Goal: Task Accomplishment & Management: Manage account settings

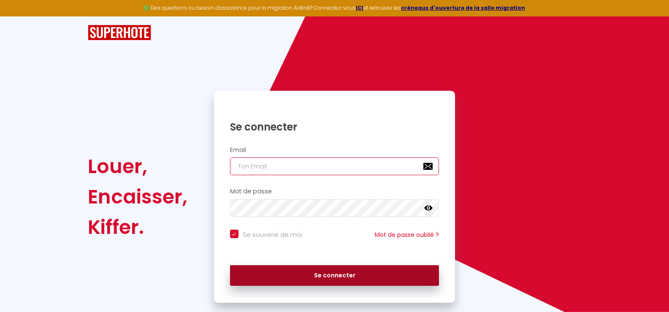
type input "[EMAIL_ADDRESS][DOMAIN_NAME]"
click at [326, 276] on button "Se connecter" at bounding box center [334, 275] width 209 height 21
checkbox input "true"
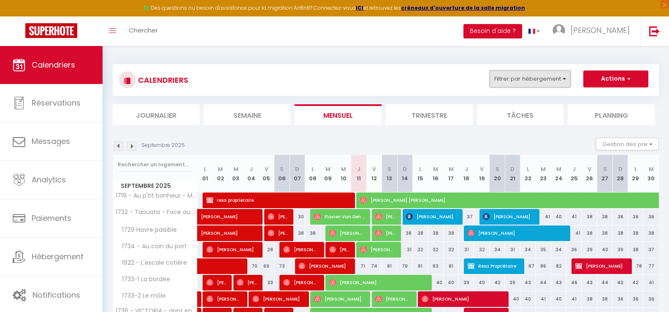
click at [564, 83] on button "Filtrer par hébergement" at bounding box center [529, 78] width 81 height 17
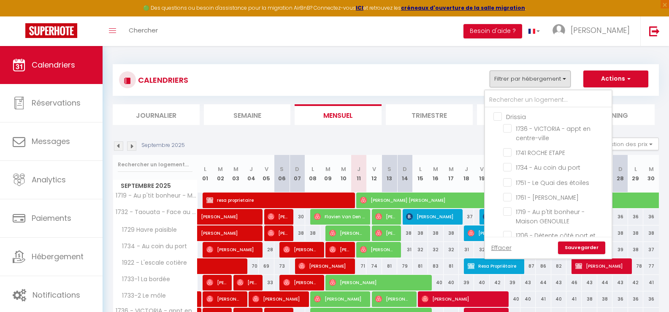
click at [500, 118] on input "Drissia" at bounding box center [556, 116] width 127 height 8
checkbox input "true"
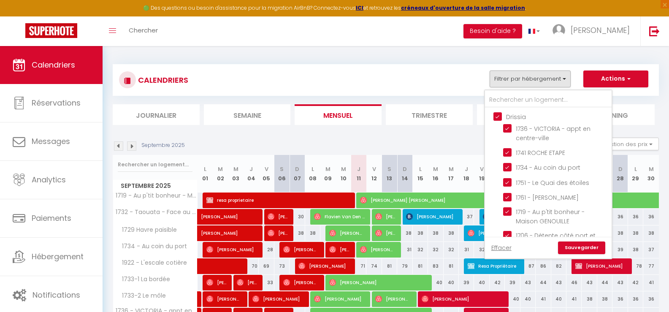
checkbox input "true"
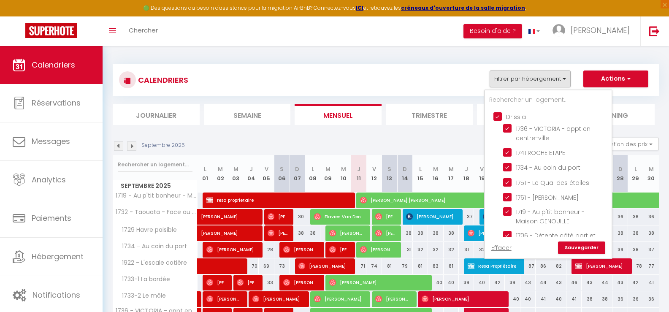
checkbox input "true"
checkbox input "false"
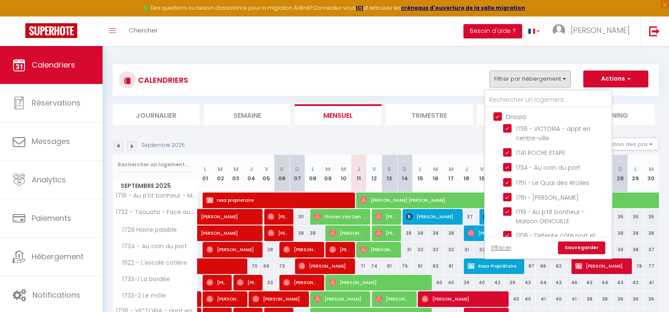
checkbox input "false"
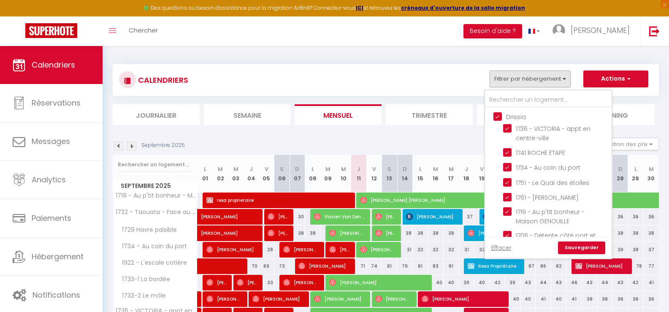
checkbox input "false"
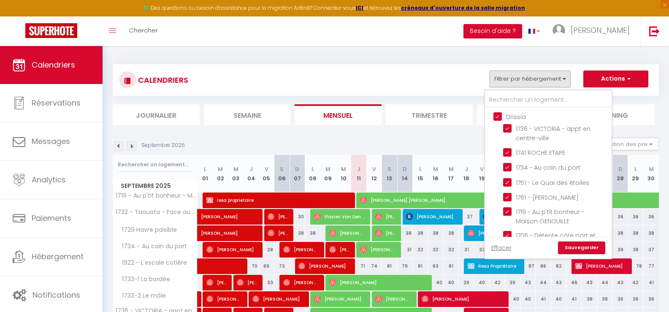
checkbox input "false"
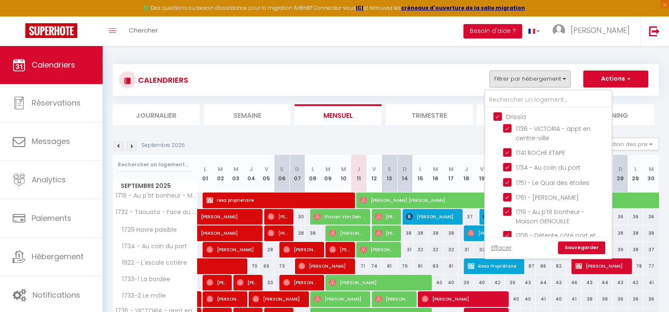
checkbox input "false"
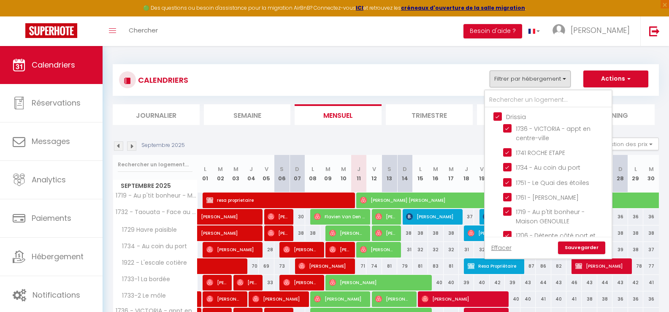
checkbox input "false"
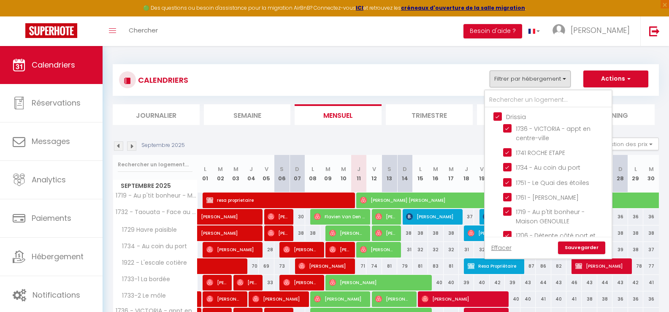
checkbox input "false"
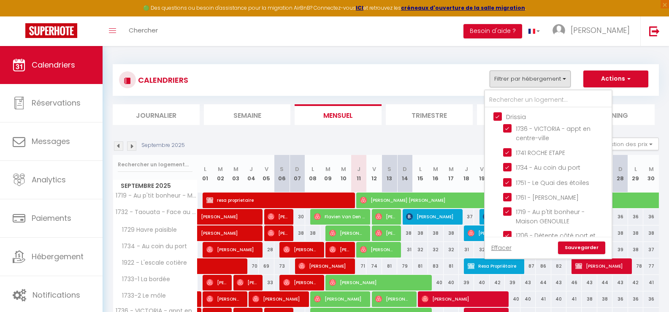
checkbox input "false"
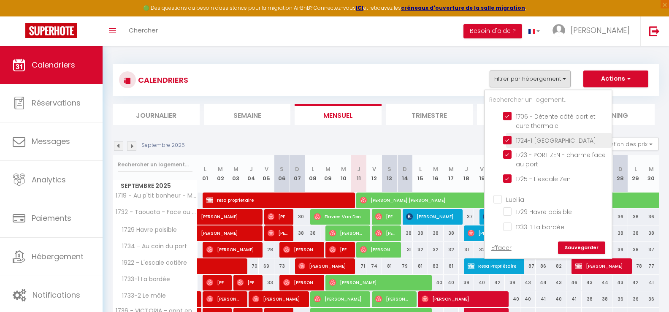
scroll to position [127, 0]
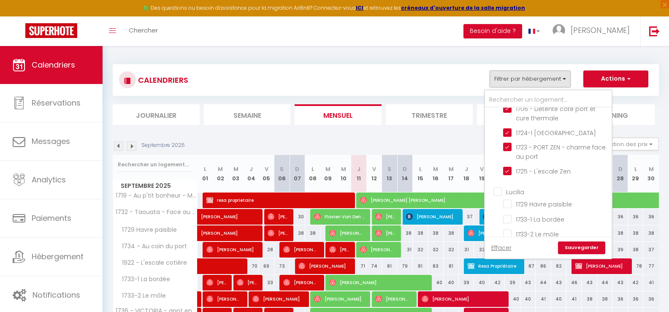
click at [500, 193] on input "Lucilia" at bounding box center [556, 191] width 127 height 8
checkbox input "true"
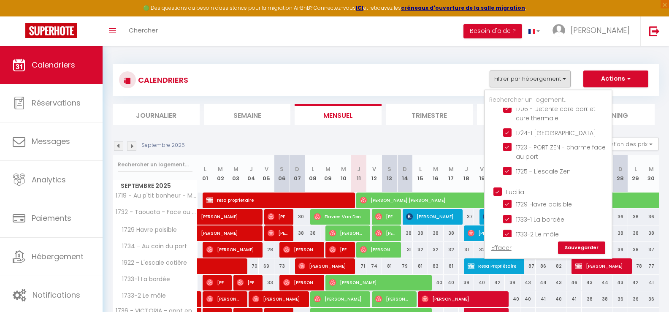
checkbox input "true"
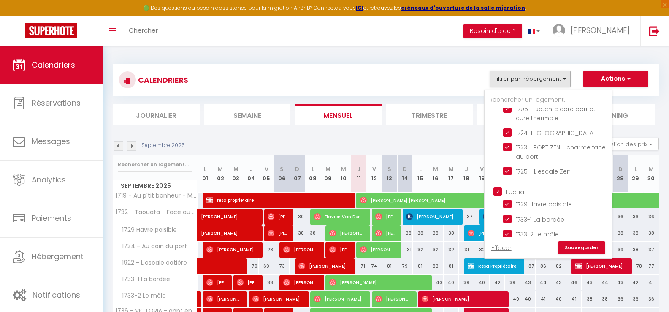
checkbox input "true"
checkbox input "false"
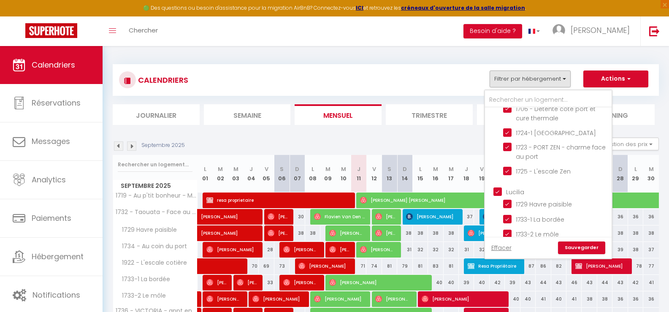
checkbox input "false"
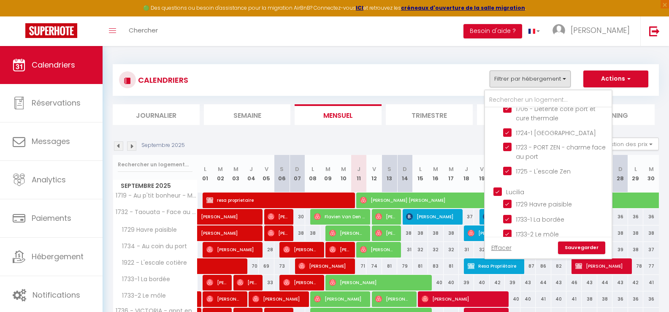
checkbox input "false"
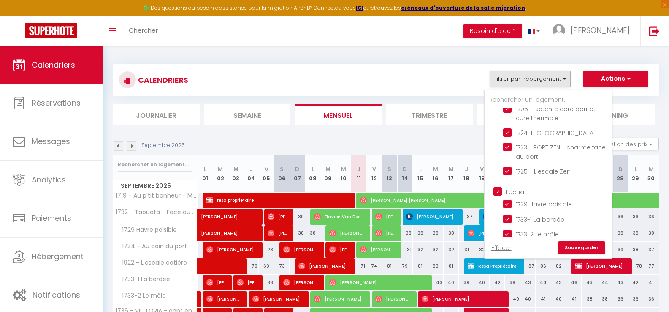
checkbox input "false"
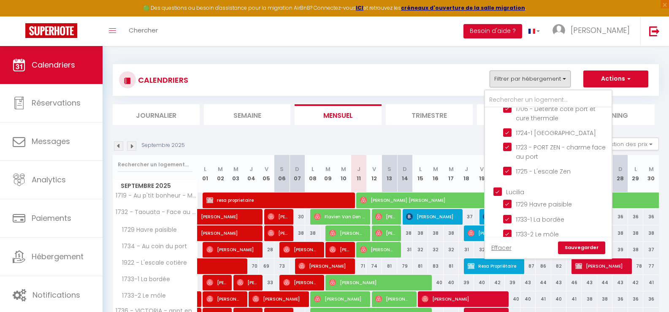
checkbox input "false"
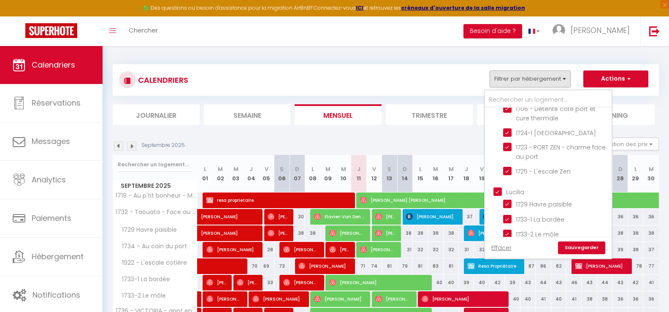
checkbox input "false"
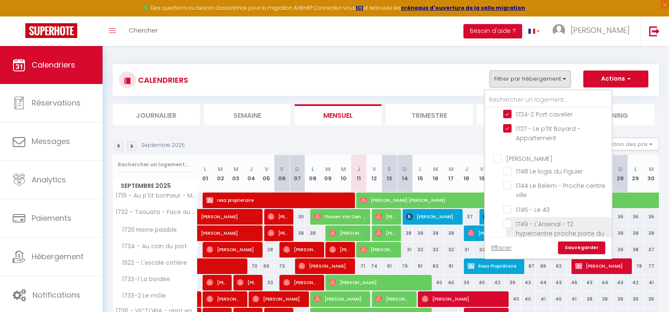
scroll to position [380, 0]
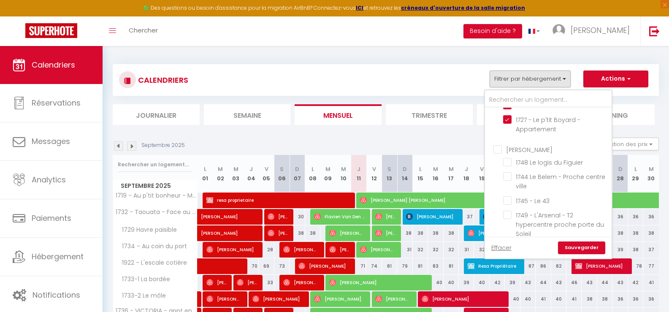
click at [495, 152] on input "[PERSON_NAME]" at bounding box center [556, 149] width 127 height 8
checkbox input "true"
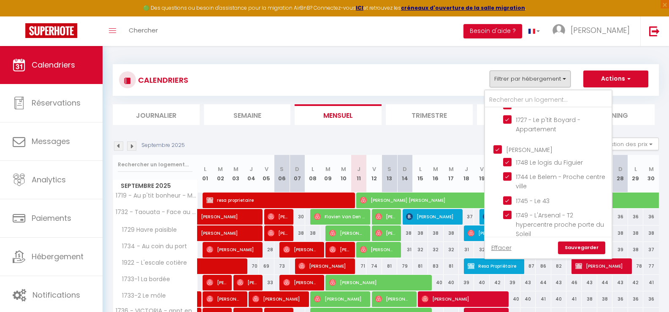
checkbox input "true"
checkbox input "false"
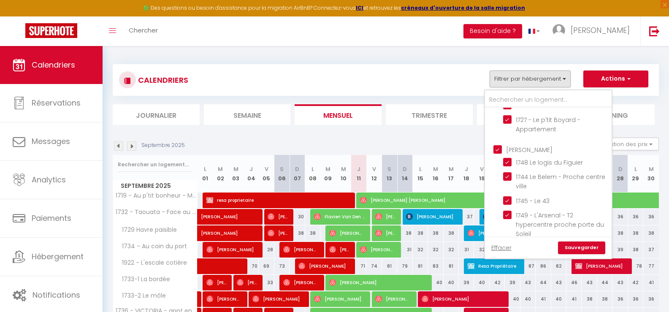
checkbox input "false"
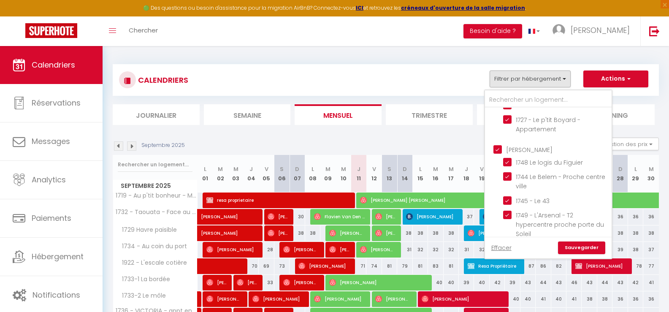
checkbox input "false"
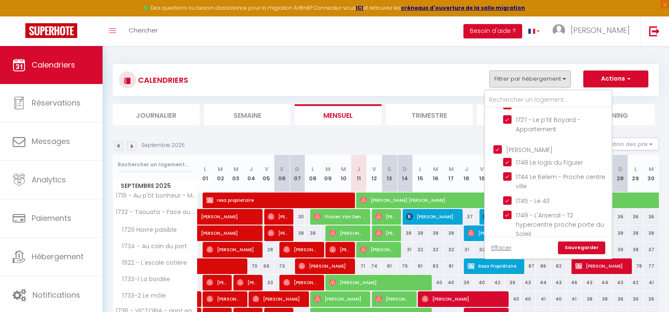
checkbox input "false"
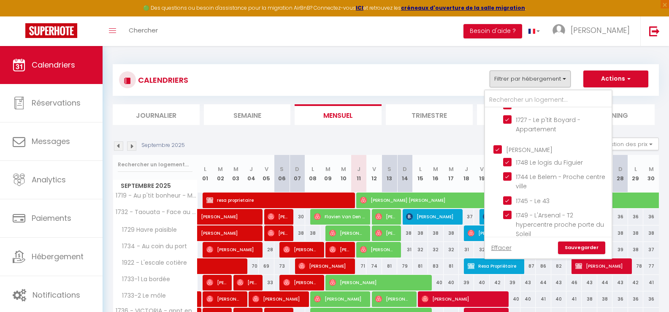
checkbox input "false"
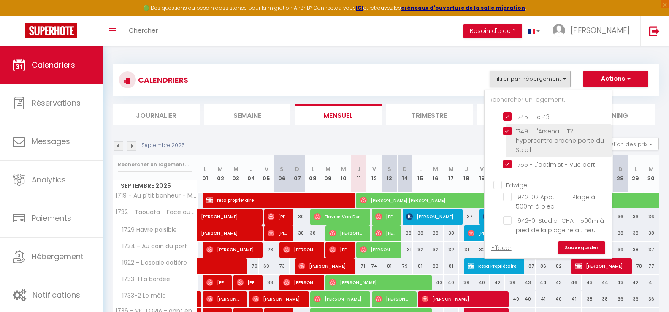
scroll to position [464, 0]
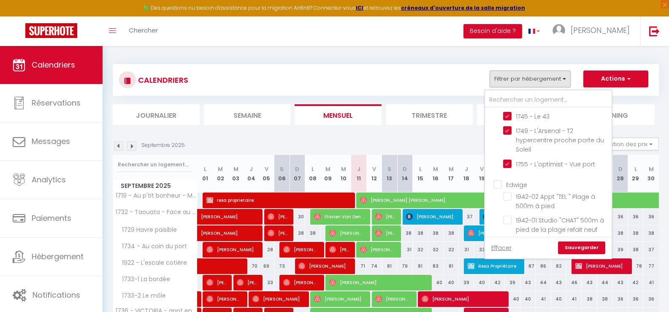
click at [501, 184] on input "Edwige" at bounding box center [556, 184] width 127 height 8
checkbox input "true"
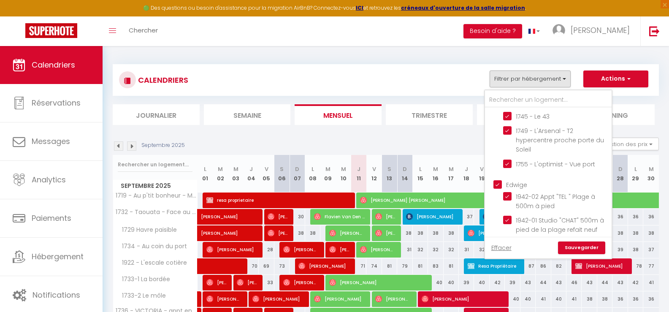
checkbox input "true"
checkbox input "false"
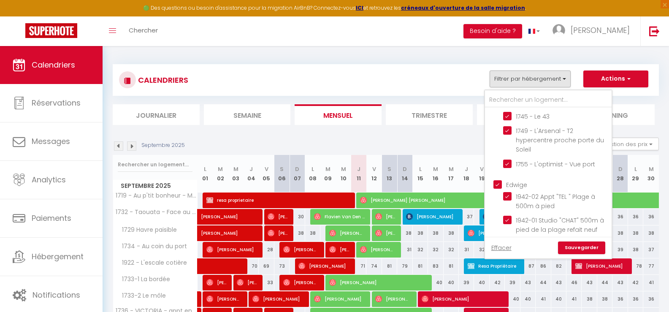
checkbox input "false"
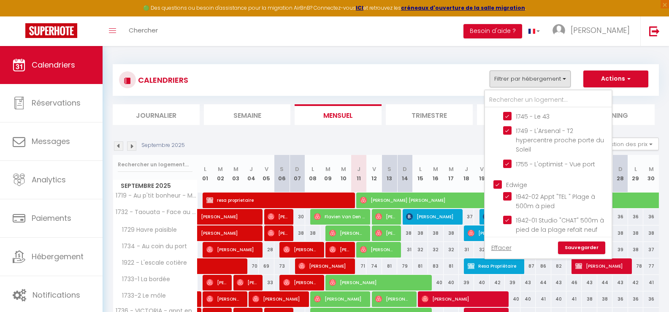
checkbox input "false"
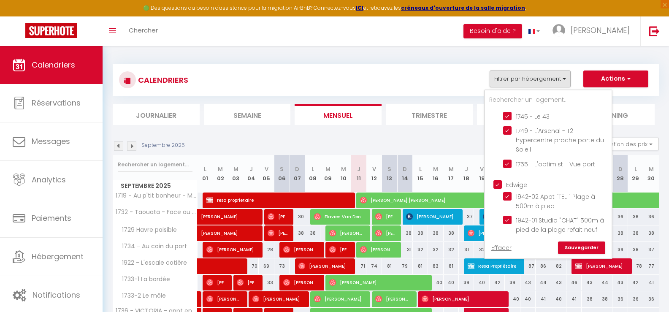
checkbox input "false"
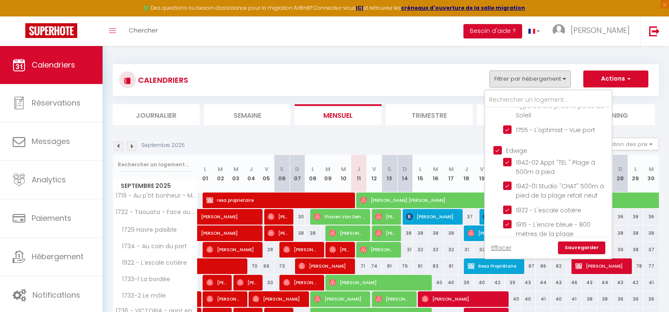
scroll to position [548, 0]
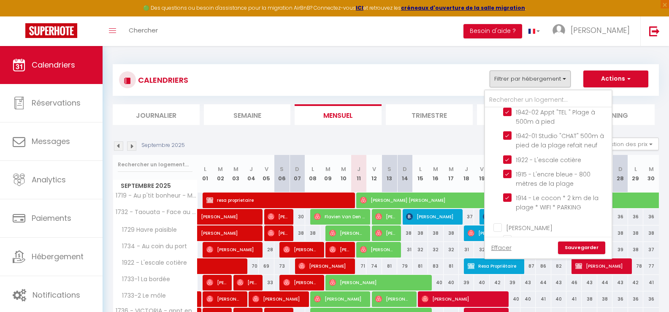
click at [499, 231] on input "[PERSON_NAME]" at bounding box center [556, 227] width 127 height 8
checkbox input "true"
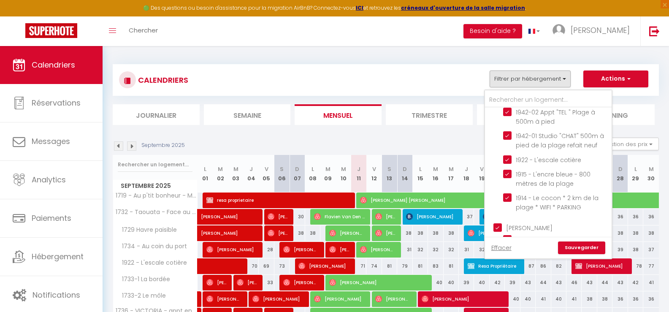
checkbox input "true"
checkbox input "false"
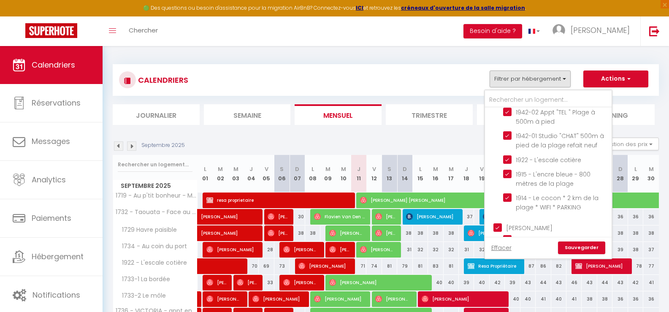
checkbox input "false"
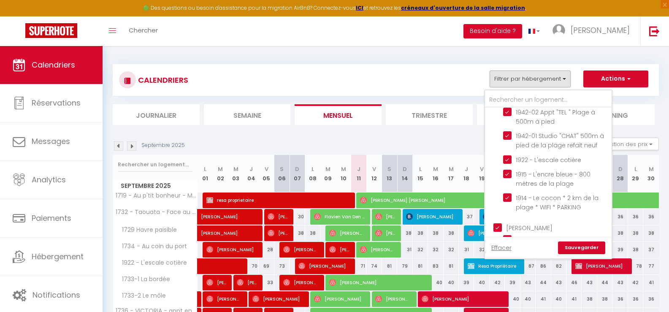
checkbox input "false"
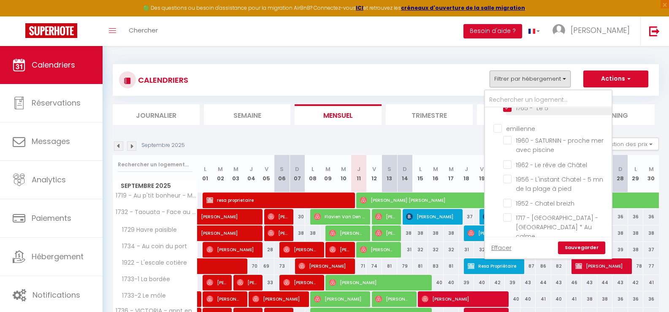
scroll to position [759, 0]
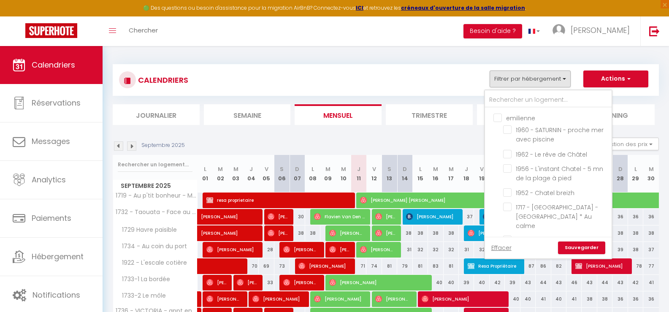
click at [496, 117] on input "emilienne" at bounding box center [556, 117] width 127 height 8
checkbox input "true"
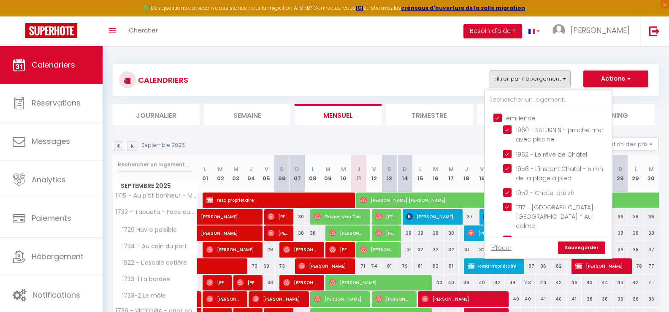
checkbox input "true"
checkbox input "false"
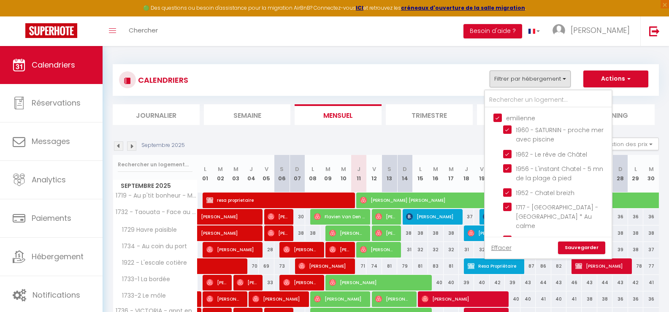
checkbox input "false"
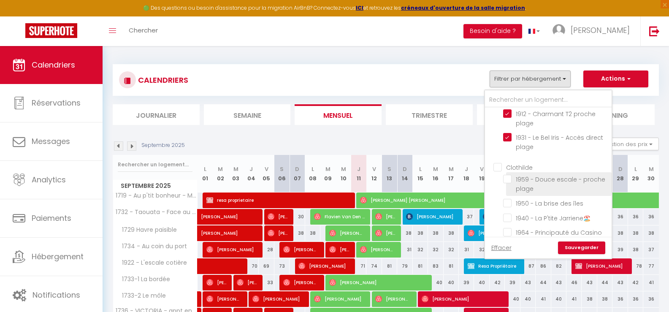
scroll to position [886, 0]
click at [498, 162] on input "Clothilde" at bounding box center [556, 166] width 127 height 8
checkbox input "true"
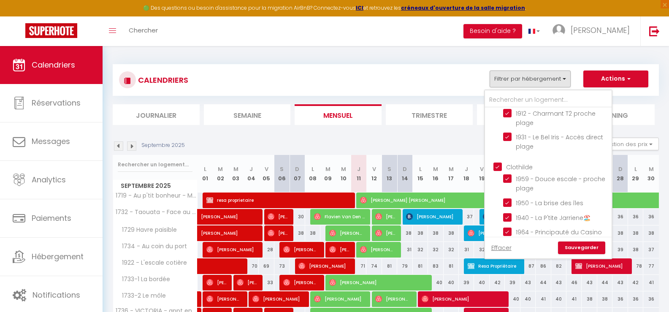
checkbox input "true"
checkbox input "false"
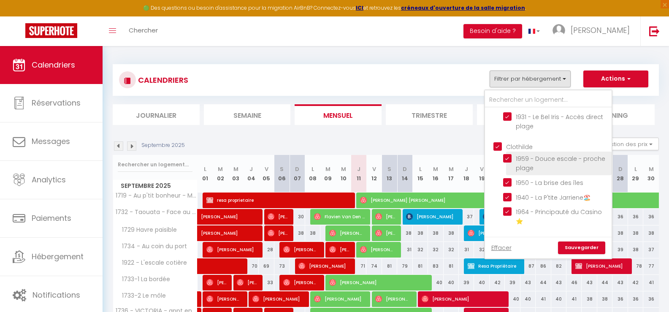
scroll to position [944, 0]
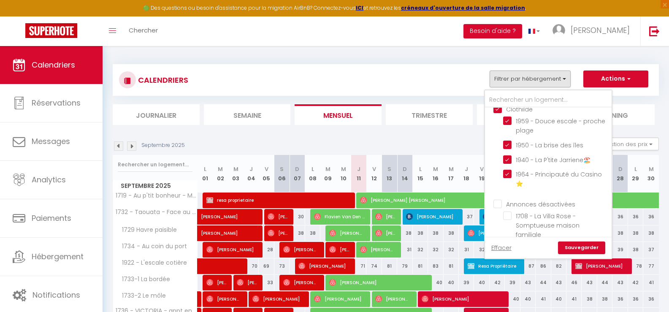
click at [499, 199] on input "Annonces désactivées" at bounding box center [556, 203] width 127 height 8
checkbox input "true"
click at [584, 247] on link "Sauvegarder" at bounding box center [581, 247] width 47 height 13
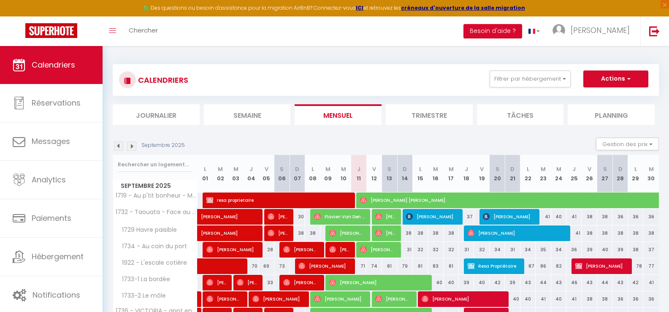
click at [617, 117] on li "Planning" at bounding box center [610, 114] width 87 height 21
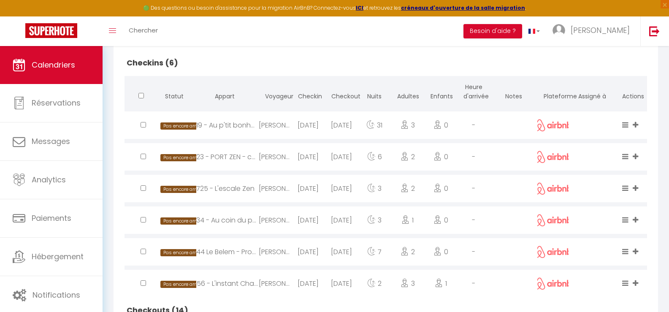
scroll to position [338, 0]
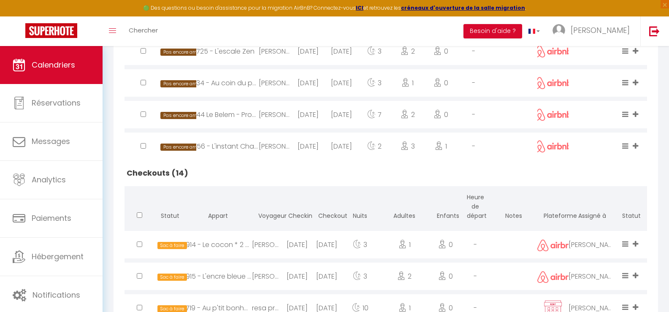
click at [302, 242] on div "[DATE]" at bounding box center [297, 244] width 30 height 27
select select "0"
select select "1"
select select
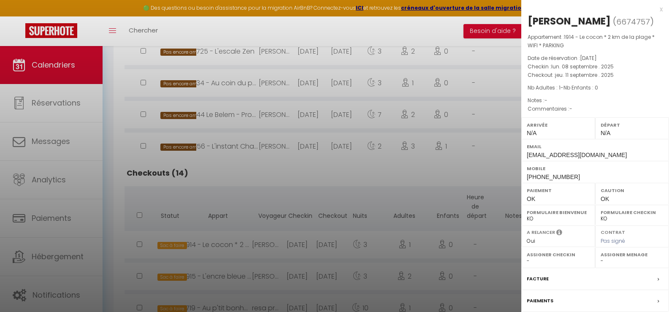
select select "42477"
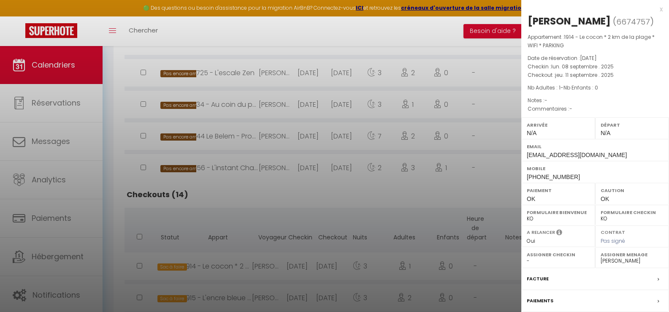
scroll to position [300, 0]
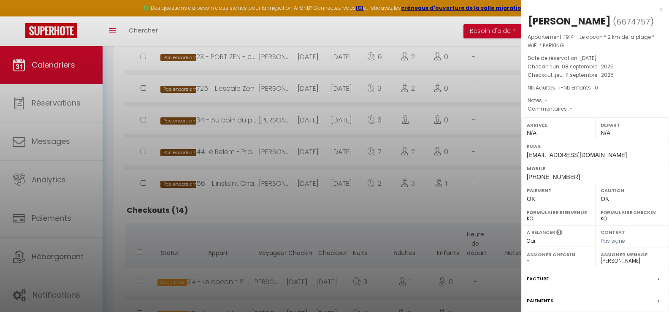
click at [398, 216] on div at bounding box center [334, 156] width 669 height 312
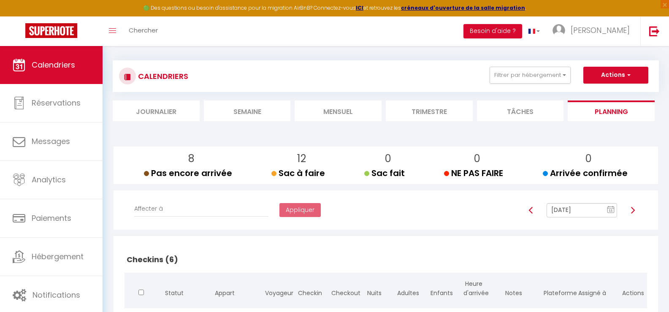
scroll to position [0, 0]
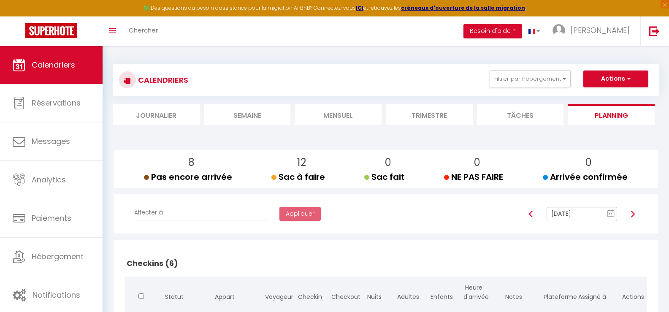
click at [632, 215] on img at bounding box center [632, 214] width 7 height 7
type input "[DATE]"
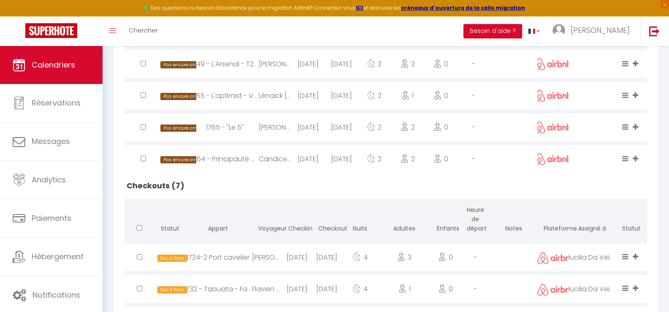
scroll to position [591, 0]
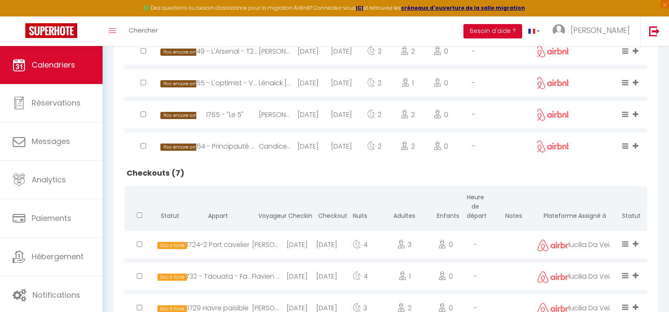
click at [295, 247] on div "[DATE]" at bounding box center [297, 244] width 30 height 27
select select "1121"
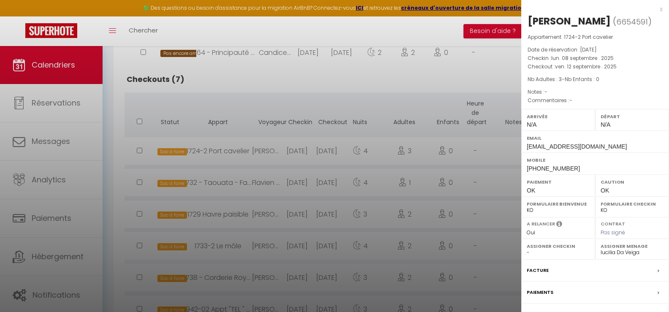
scroll to position [585, 0]
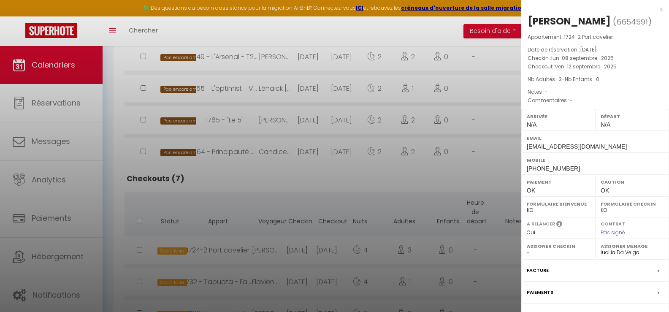
click at [356, 184] on div at bounding box center [334, 156] width 669 height 312
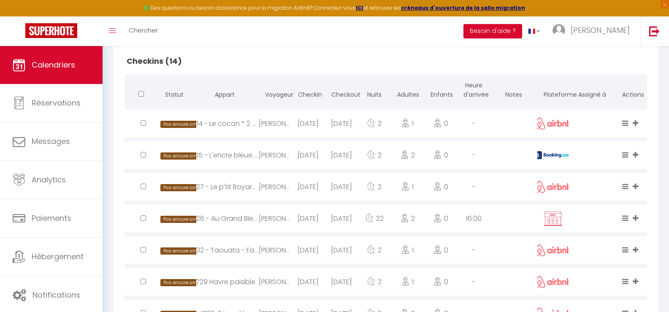
scroll to position [121, 0]
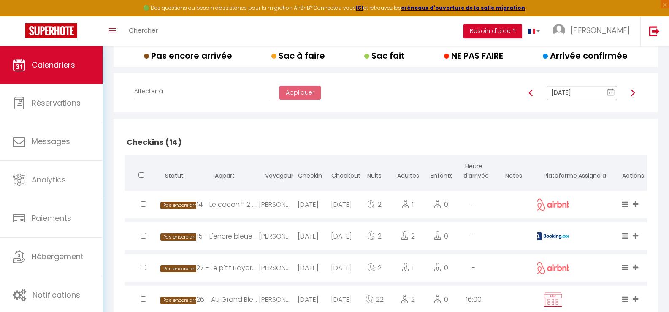
click at [633, 91] on img at bounding box center [632, 92] width 7 height 7
type input "[DATE]"
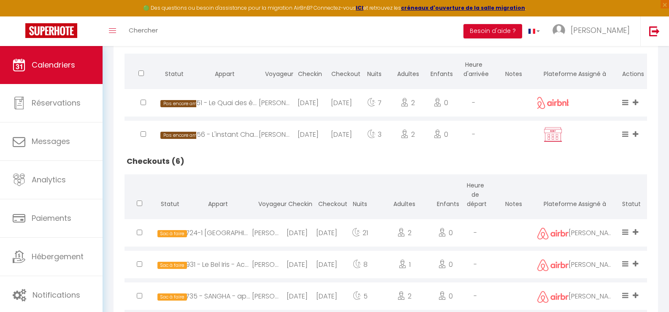
scroll to position [300, 0]
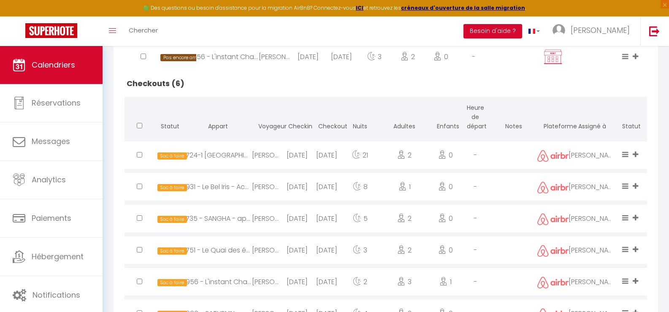
click at [276, 280] on div "[PERSON_NAME]" at bounding box center [267, 281] width 30 height 27
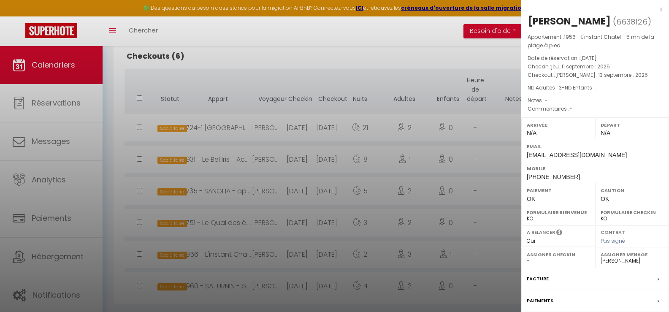
scroll to position [343, 0]
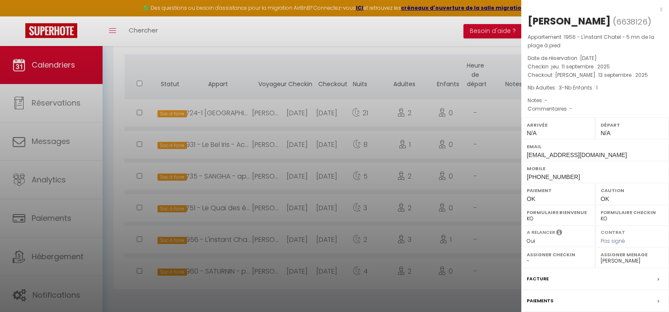
click at [439, 45] on div at bounding box center [334, 156] width 669 height 312
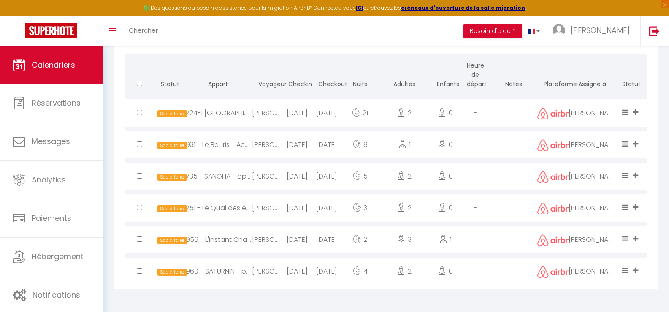
click at [277, 205] on div "[PERSON_NAME]" at bounding box center [267, 207] width 30 height 27
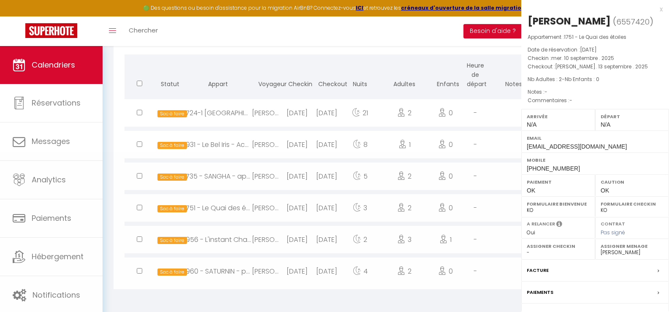
select select "26452"
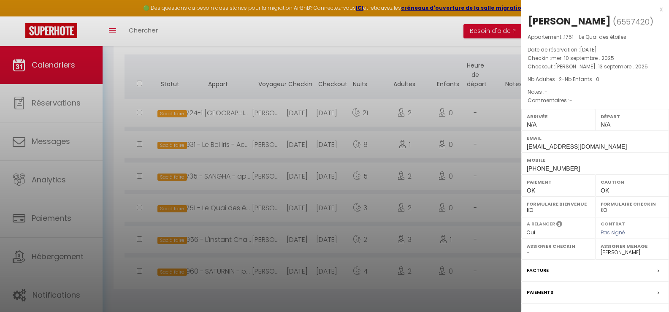
click at [347, 57] on div at bounding box center [334, 156] width 669 height 312
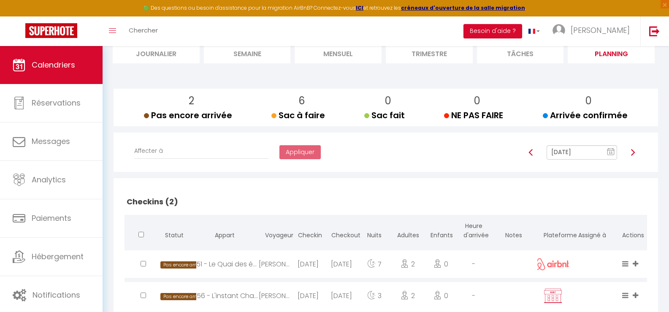
scroll to position [47, 0]
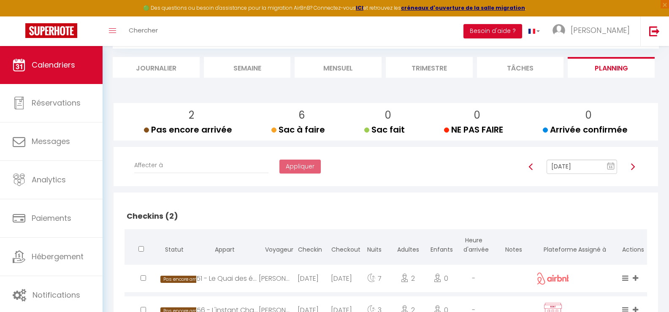
click at [632, 166] on img at bounding box center [632, 166] width 7 height 7
type input "[DATE]"
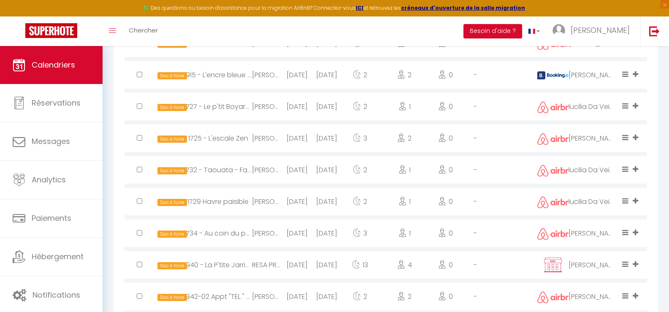
scroll to position [617, 0]
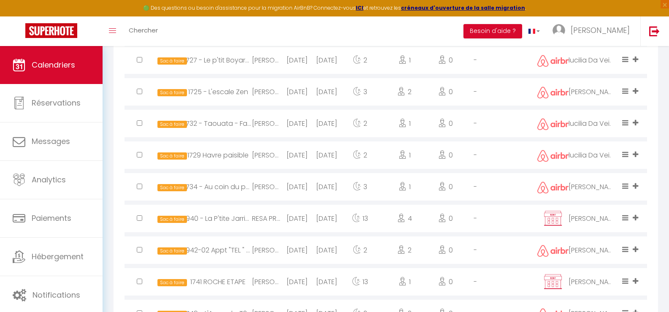
click at [279, 217] on div "RESA PROPRIETAIRE" at bounding box center [267, 218] width 30 height 27
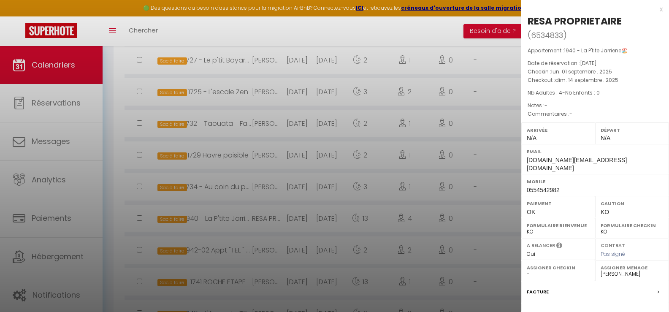
click at [285, 214] on div at bounding box center [334, 156] width 669 height 312
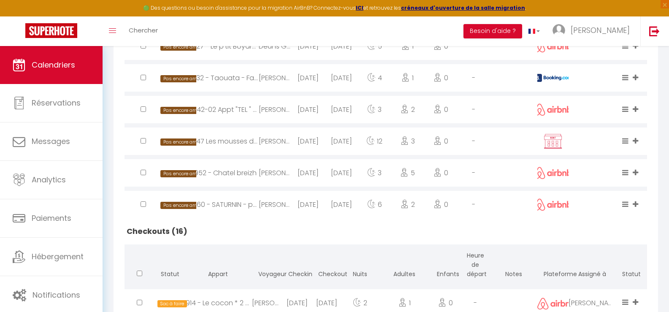
click at [421, 213] on div "2" at bounding box center [407, 204] width 33 height 27
select select "49158"
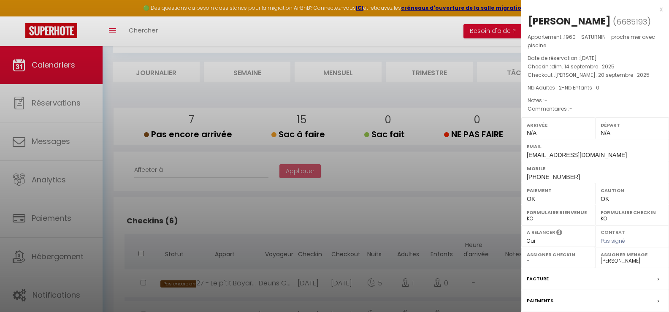
scroll to position [0, 0]
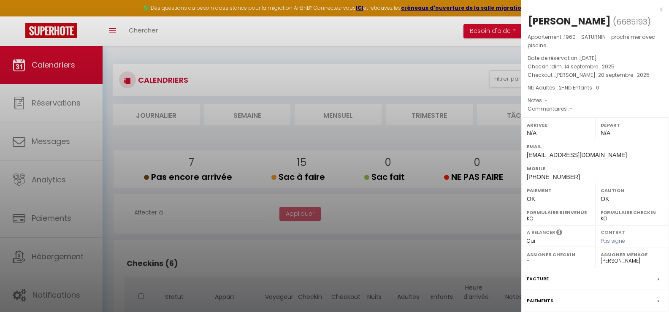
click at [483, 213] on div at bounding box center [334, 156] width 669 height 312
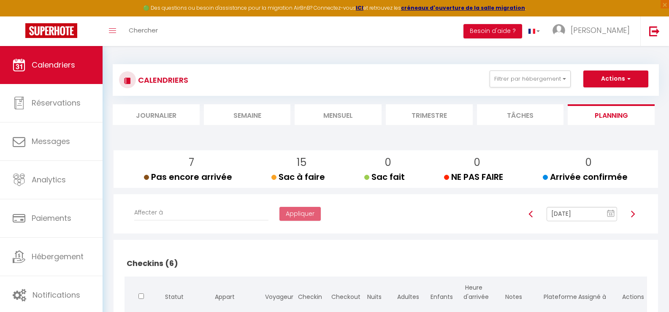
click at [632, 213] on img at bounding box center [632, 214] width 7 height 7
type input "[DATE]"
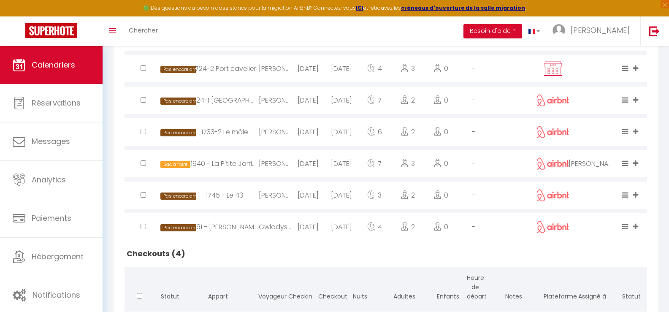
scroll to position [422, 0]
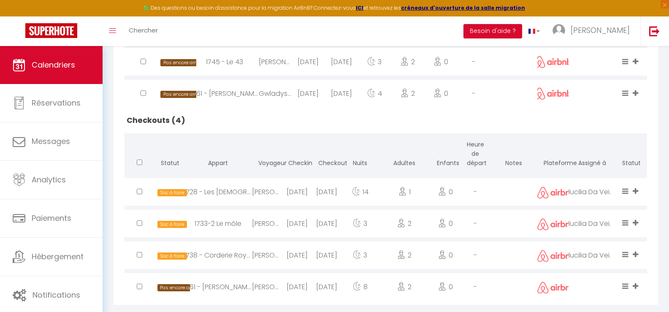
click at [225, 189] on div "1728 - Les [DEMOGRAPHIC_DATA]" at bounding box center [218, 191] width 68 height 27
select select "1121"
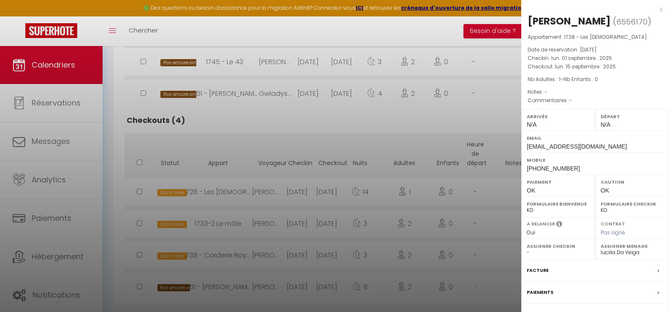
click at [262, 143] on div at bounding box center [334, 156] width 669 height 312
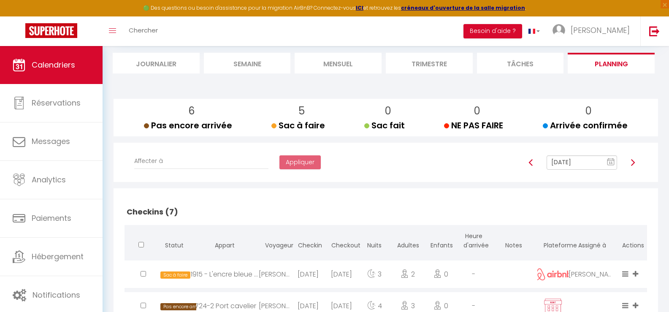
scroll to position [0, 0]
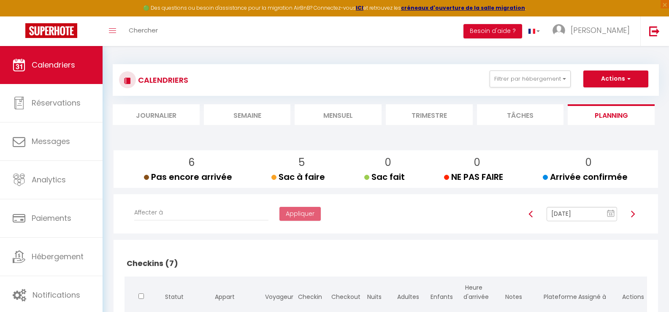
click at [530, 212] on img at bounding box center [530, 214] width 7 height 7
click at [530, 211] on img at bounding box center [530, 214] width 7 height 7
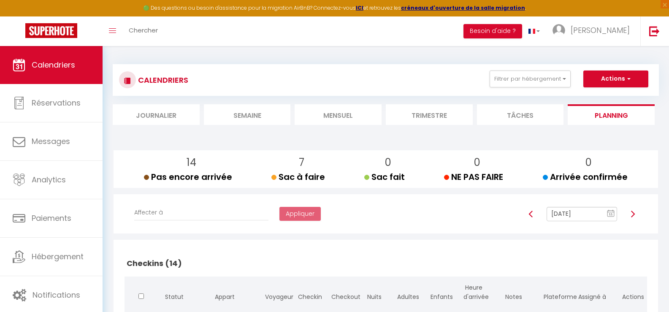
click at [530, 211] on img at bounding box center [530, 214] width 7 height 7
click at [531, 214] on img at bounding box center [530, 214] width 7 height 7
click at [633, 213] on img at bounding box center [632, 214] width 7 height 7
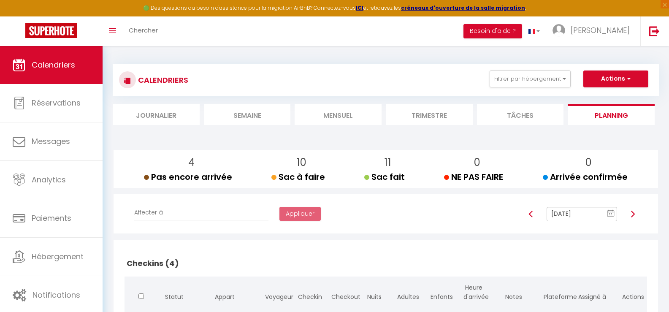
click at [633, 213] on img at bounding box center [632, 214] width 7 height 7
click at [632, 213] on img at bounding box center [632, 214] width 7 height 7
type input "[DATE]"
